Goal: Task Accomplishment & Management: Complete application form

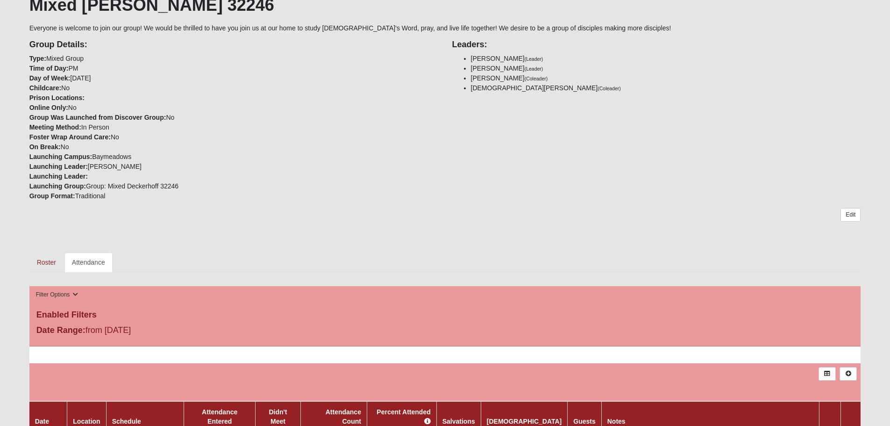
scroll to position [374, 0]
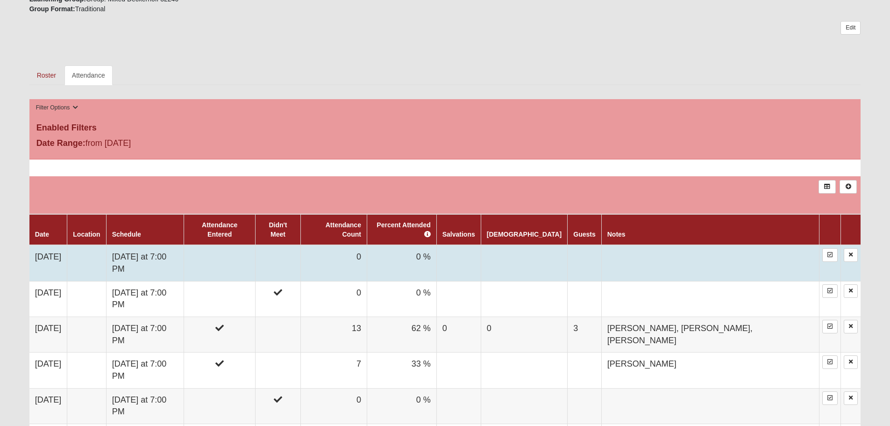
click at [255, 252] on td at bounding box center [219, 263] width 71 height 36
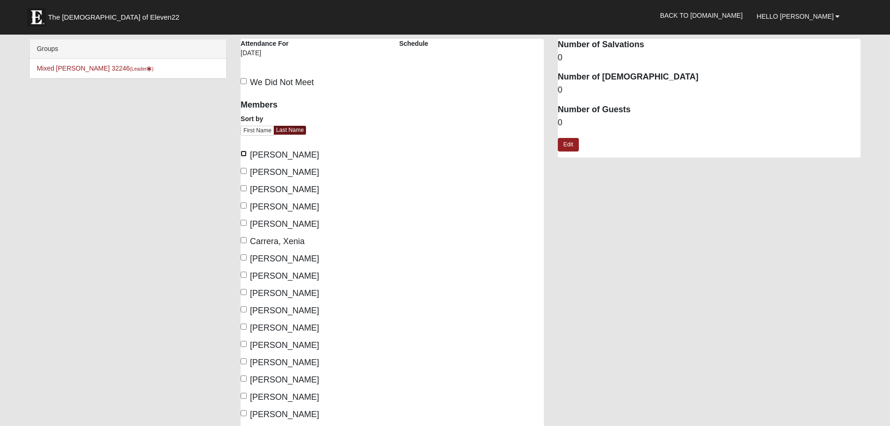
click at [242, 152] on input "[PERSON_NAME]" at bounding box center [244, 153] width 6 height 6
checkbox input "true"
click at [246, 186] on input "[PERSON_NAME]" at bounding box center [244, 188] width 6 height 6
checkbox input "true"
click at [243, 205] on input "[PERSON_NAME]" at bounding box center [244, 205] width 6 height 6
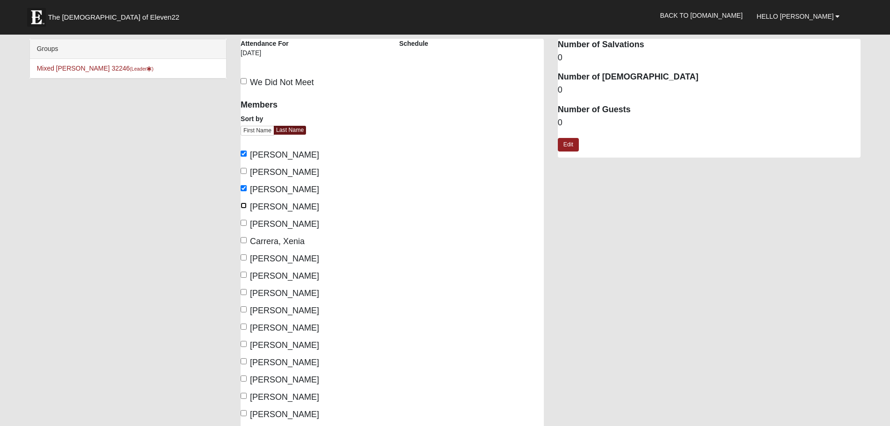
checkbox input "true"
click at [243, 258] on input "[PERSON_NAME]" at bounding box center [244, 257] width 6 height 6
checkbox input "true"
click at [243, 293] on input "[PERSON_NAME]" at bounding box center [244, 292] width 6 height 6
checkbox input "true"
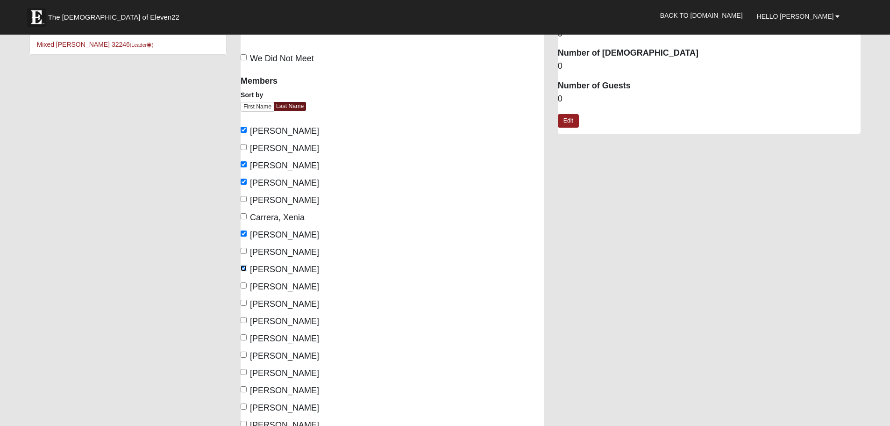
scroll to position [47, 0]
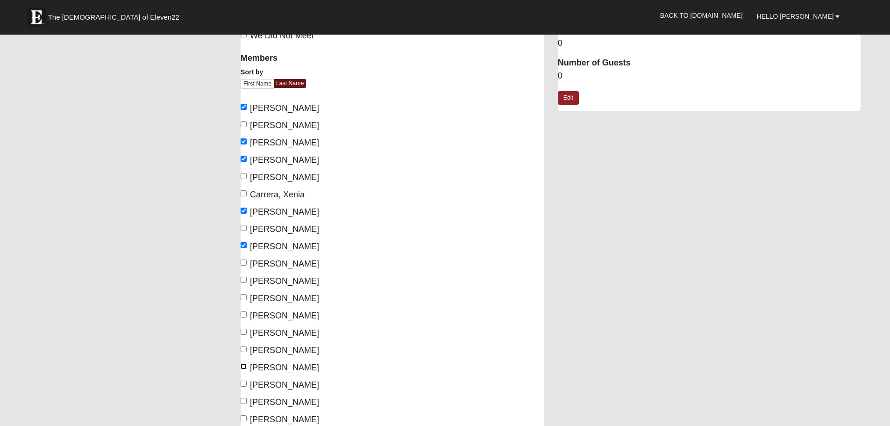
click at [243, 362] on label "[PERSON_NAME]" at bounding box center [280, 367] width 78 height 13
click at [243, 363] on input "[PERSON_NAME]" at bounding box center [244, 366] width 6 height 6
checkbox input "true"
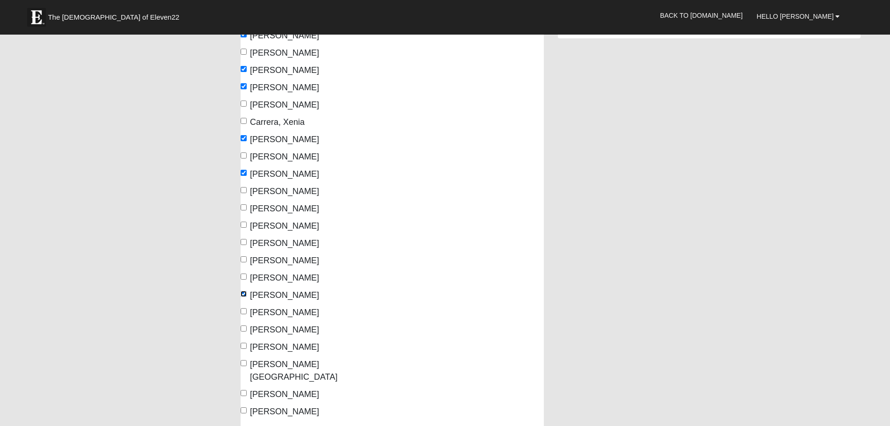
scroll to position [140, 0]
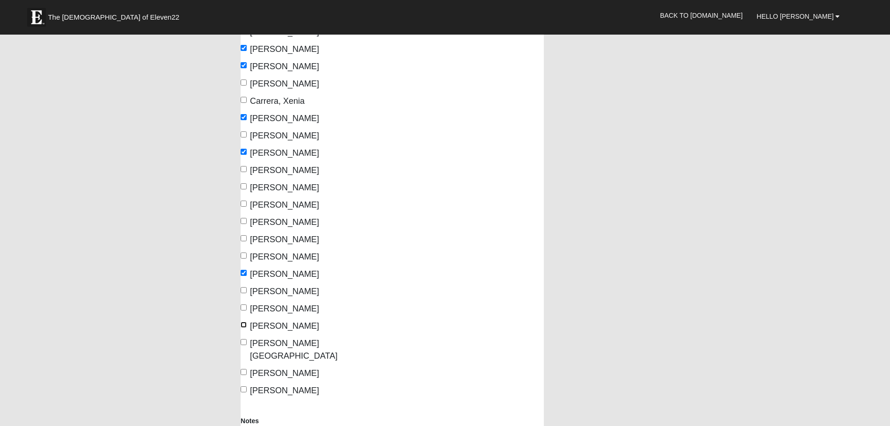
click at [242, 326] on input "[PERSON_NAME]" at bounding box center [244, 324] width 6 height 6
checkbox input "true"
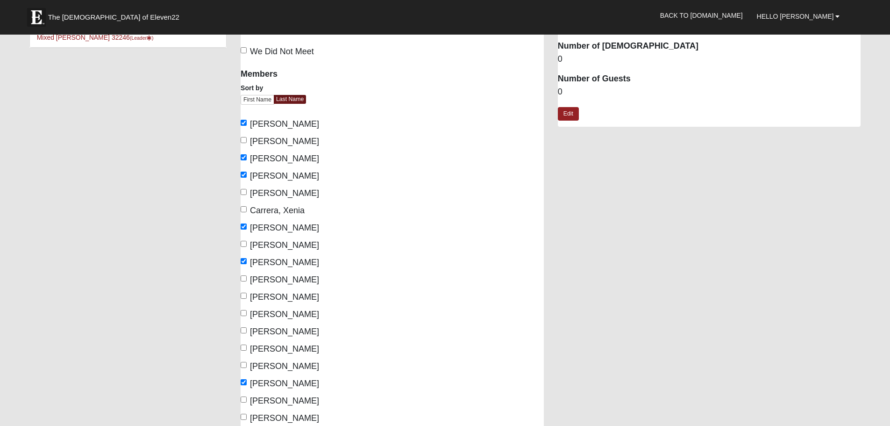
scroll to position [0, 0]
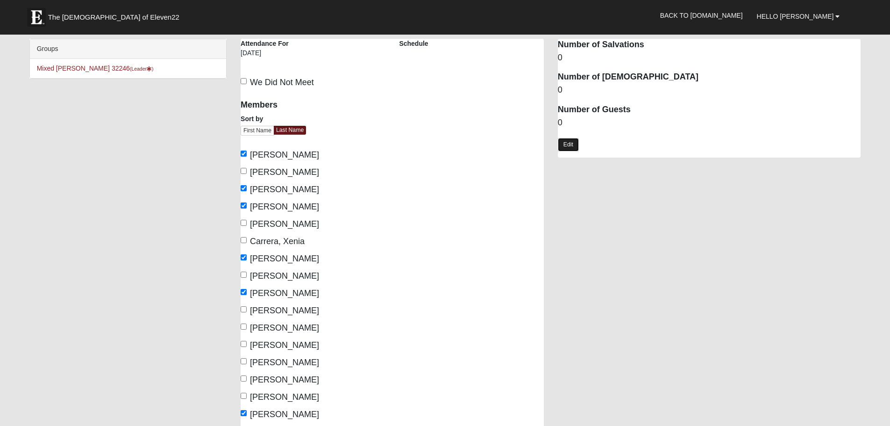
click at [567, 145] on link "Edit" at bounding box center [568, 145] width 21 height 14
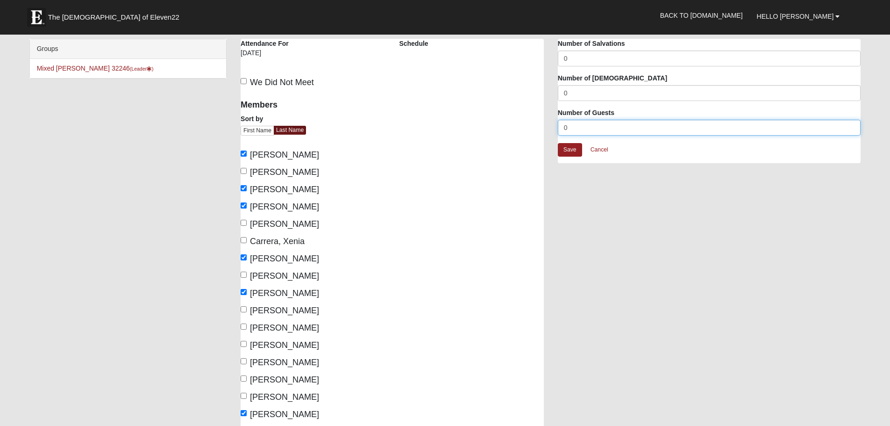
drag, startPoint x: 593, startPoint y: 124, endPoint x: 559, endPoint y: 139, distance: 36.6
click at [553, 126] on div "Attendance Occurrence Attributes Number of Salvations 0 Number of [DEMOGRAPHIC_…" at bounding box center [709, 106] width 317 height 134
type input "2"
click at [511, 318] on div "Members Sort by First Name Last Name [PERSON_NAME], [PERSON_NAME], [PERSON_NAME…" at bounding box center [392, 324] width 317 height 462
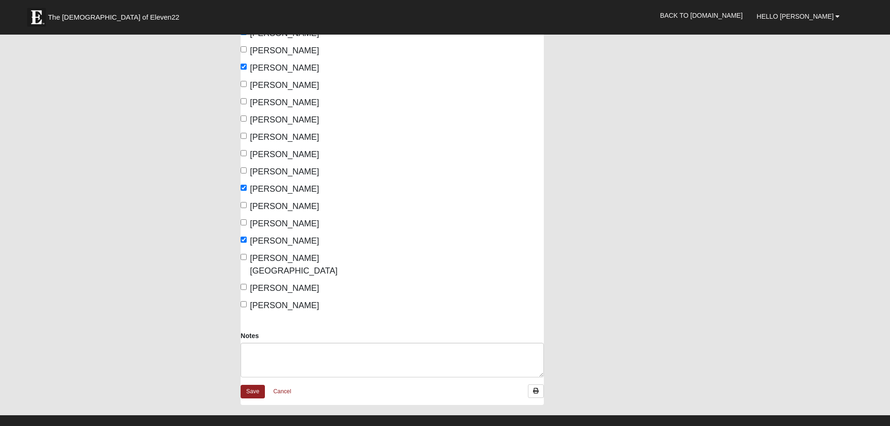
scroll to position [234, 0]
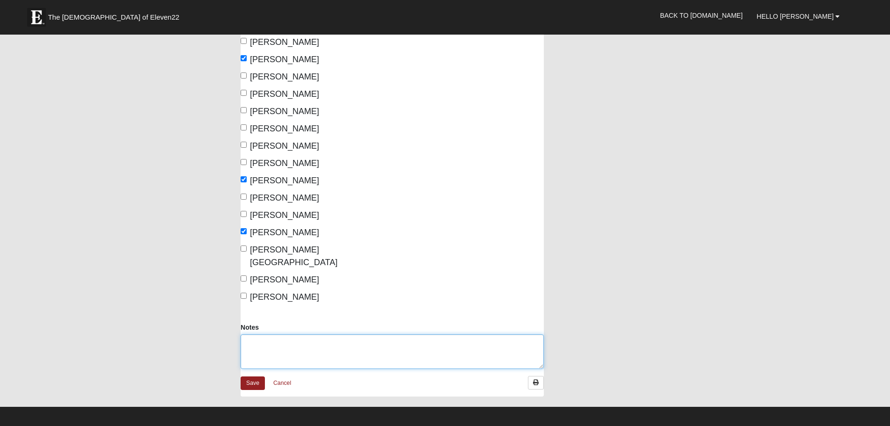
click at [330, 345] on textarea "Notes" at bounding box center [392, 351] width 303 height 35
type textarea "[PERSON_NAME], [PERSON_NAME]"
click at [244, 376] on link "Save" at bounding box center [253, 383] width 24 height 14
